Goal: Task Accomplishment & Management: Manage account settings

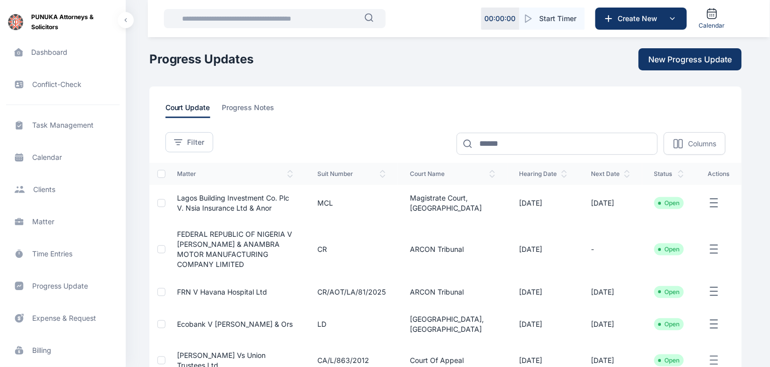
click at [63, 285] on span "Progress Update progress update progress update" at bounding box center [63, 286] width 114 height 24
click at [60, 316] on span "Expense & Request expense & request expense & request" at bounding box center [63, 318] width 114 height 24
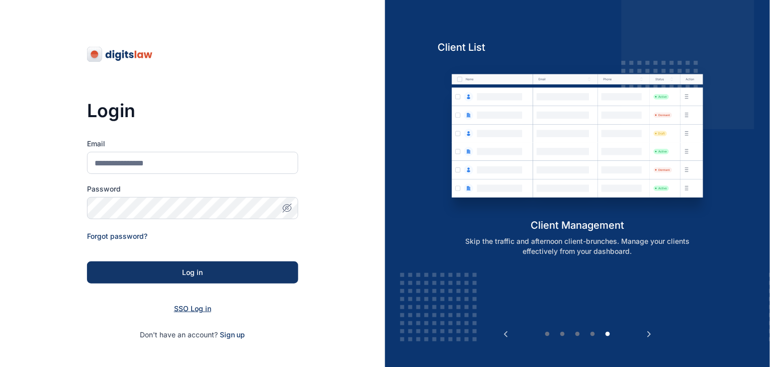
click at [193, 311] on span "SSO Log in" at bounding box center [192, 308] width 37 height 9
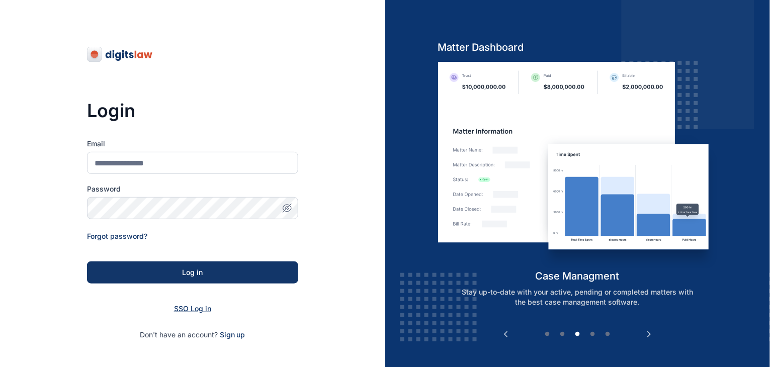
click at [193, 311] on span "SSO Log in" at bounding box center [192, 308] width 37 height 9
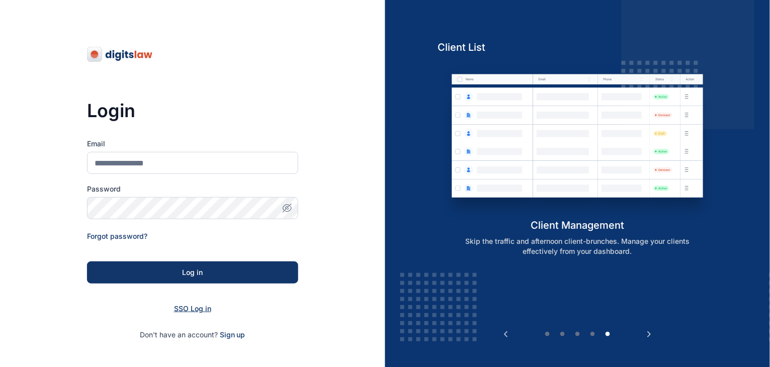
click at [197, 309] on span "SSO Log in" at bounding box center [192, 308] width 37 height 9
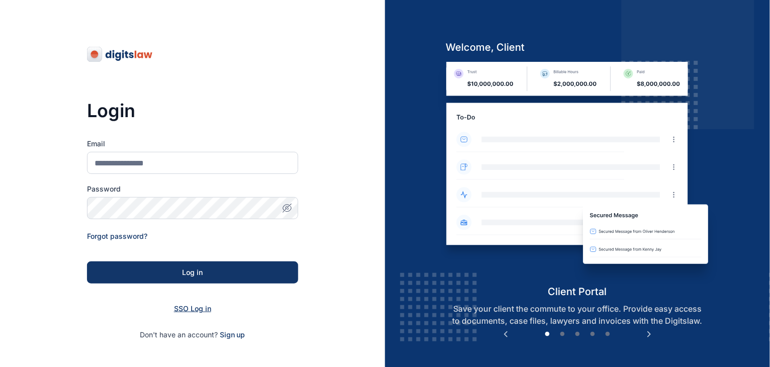
click at [197, 309] on span "SSO Log in" at bounding box center [192, 308] width 37 height 9
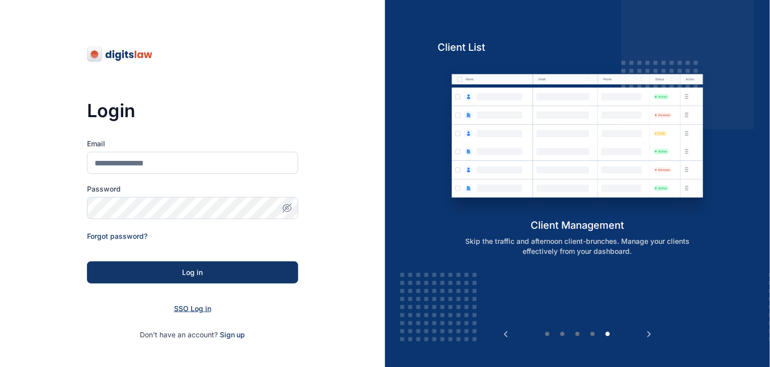
click at [197, 309] on span "SSO Log in" at bounding box center [192, 308] width 37 height 9
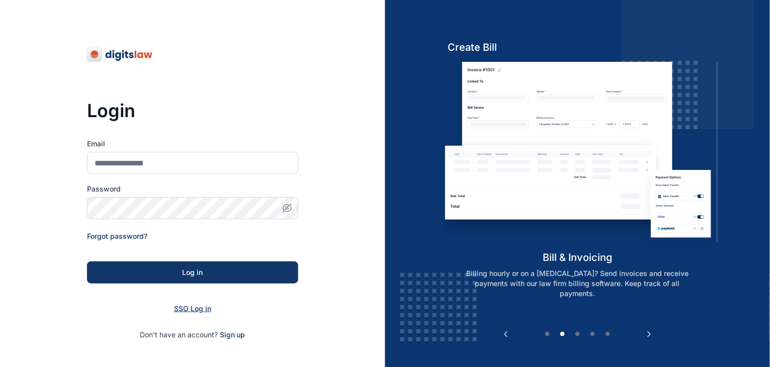
click at [188, 308] on span "SSO Log in" at bounding box center [192, 308] width 37 height 9
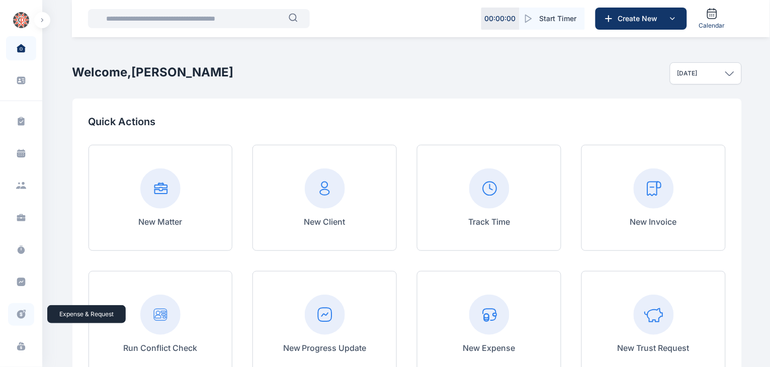
click at [20, 312] on icon at bounding box center [21, 314] width 9 height 9
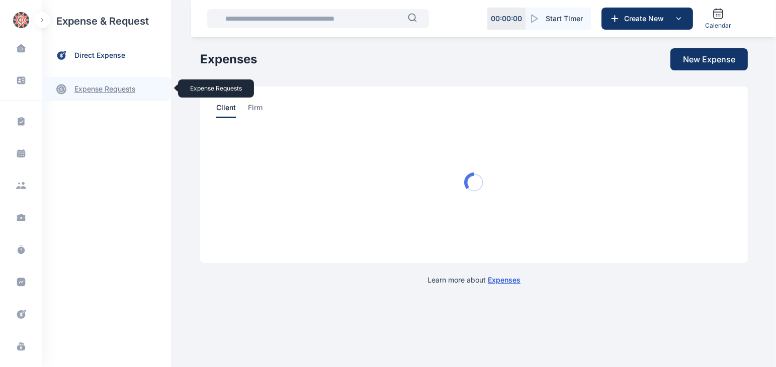
click at [111, 87] on link "expense requests expense requests" at bounding box center [106, 89] width 129 height 24
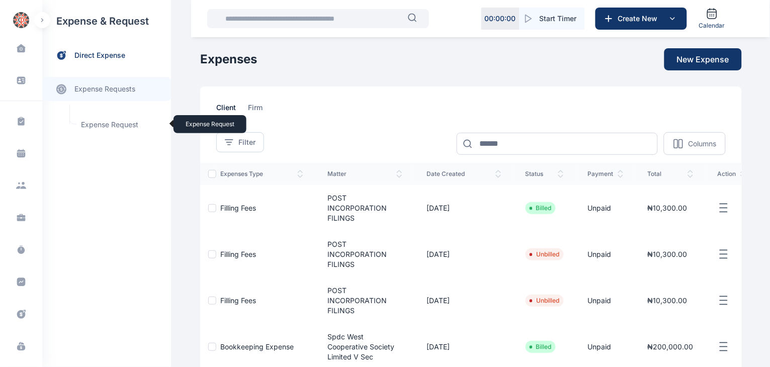
click at [113, 125] on span "Expense Request Expense Request" at bounding box center [120, 124] width 91 height 19
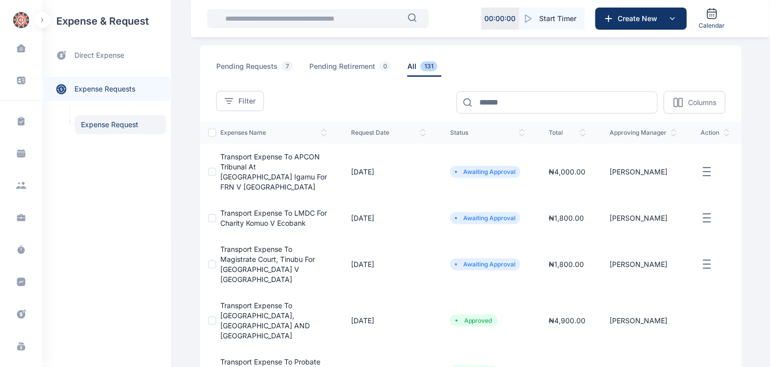
scroll to position [39, 0]
